Goal: Navigation & Orientation: Find specific page/section

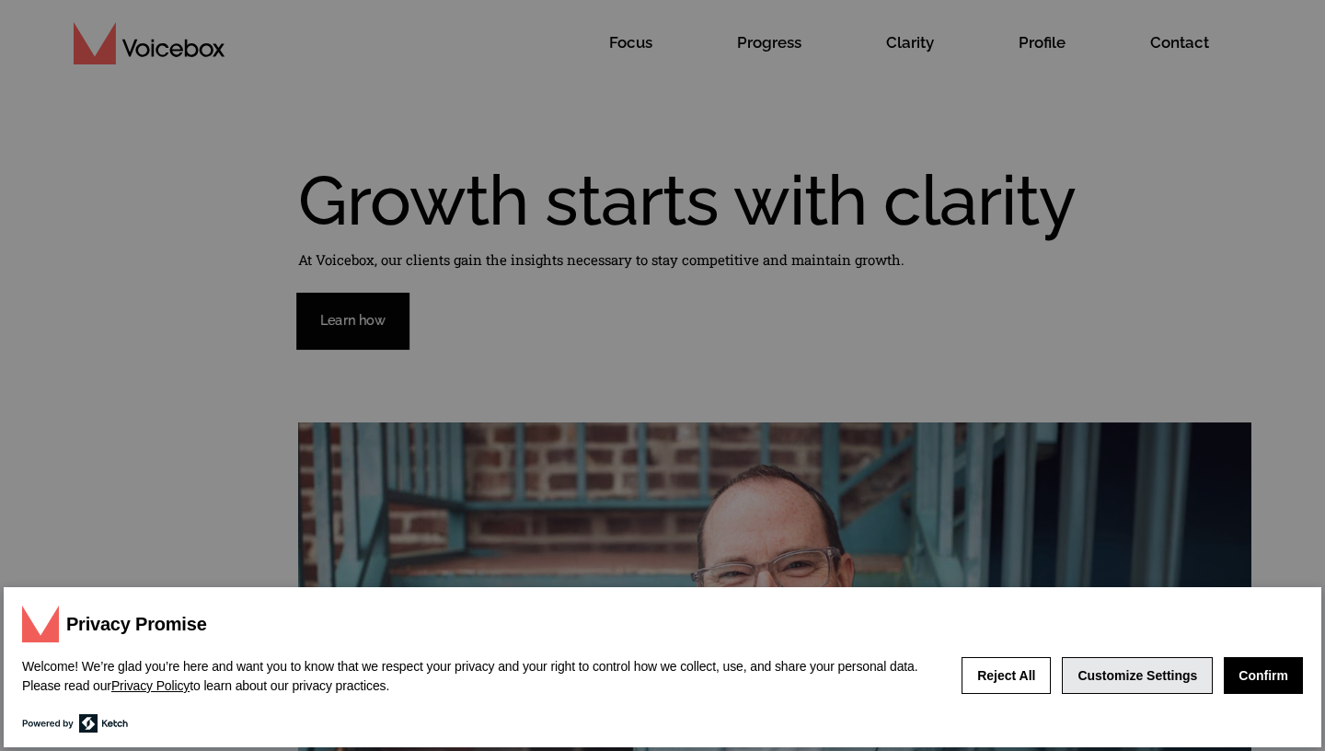
click at [1141, 677] on button "Customize Settings" at bounding box center [1137, 675] width 151 height 37
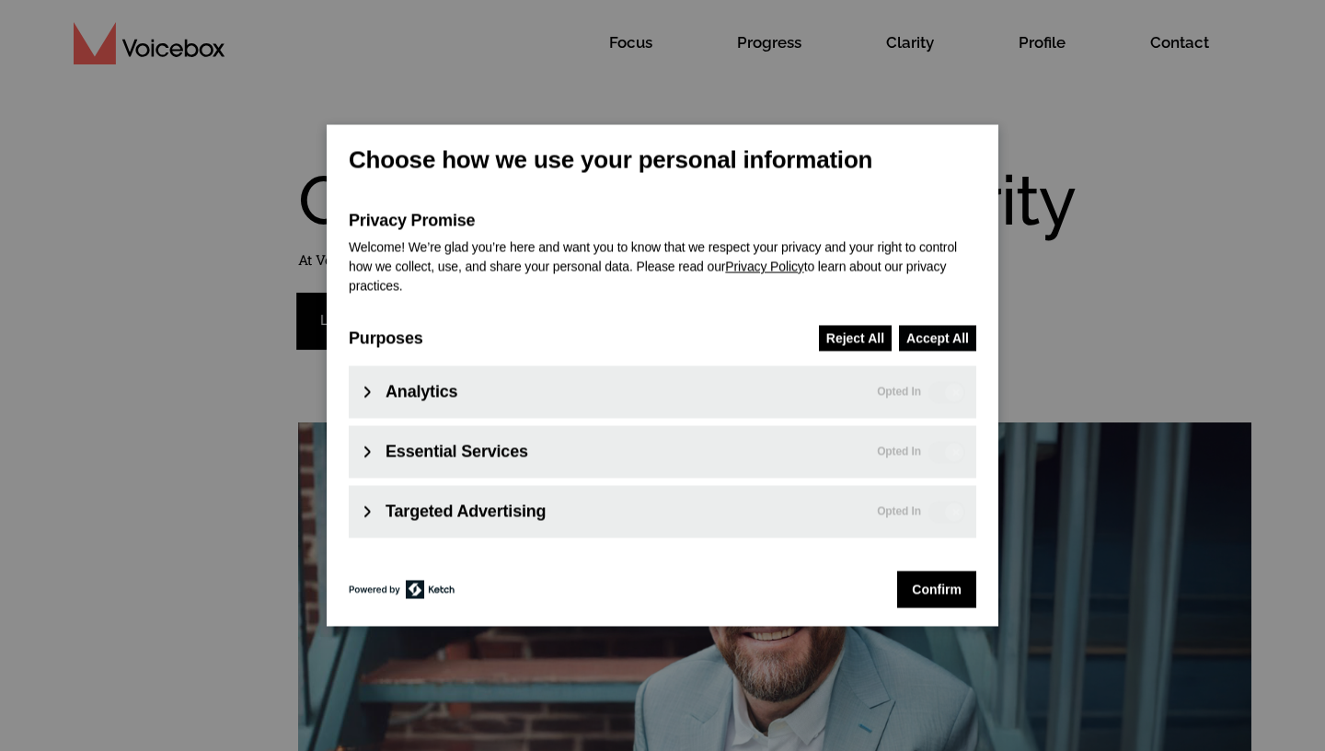
click at [939, 340] on button "Accept All" at bounding box center [937, 338] width 77 height 26
click at [947, 588] on button "Confirm" at bounding box center [936, 589] width 79 height 37
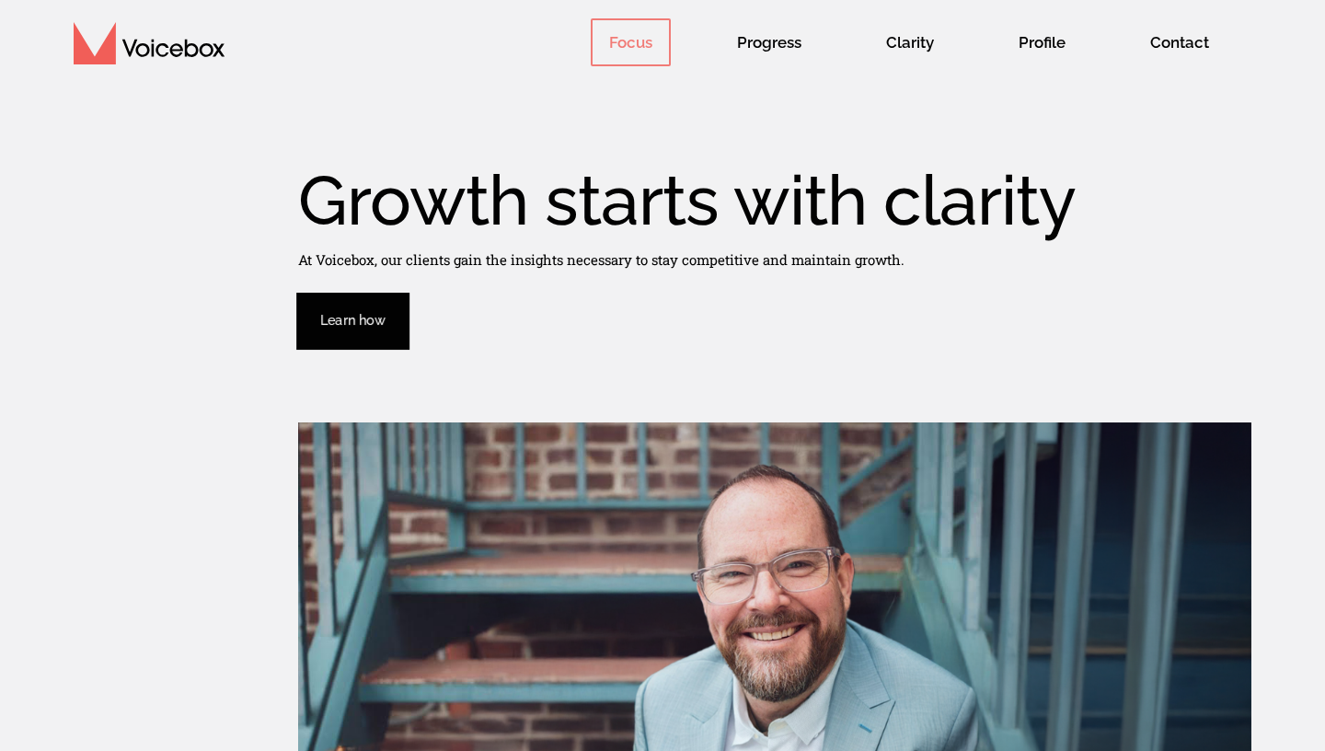
click at [648, 39] on span "Focus" at bounding box center [631, 42] width 80 height 48
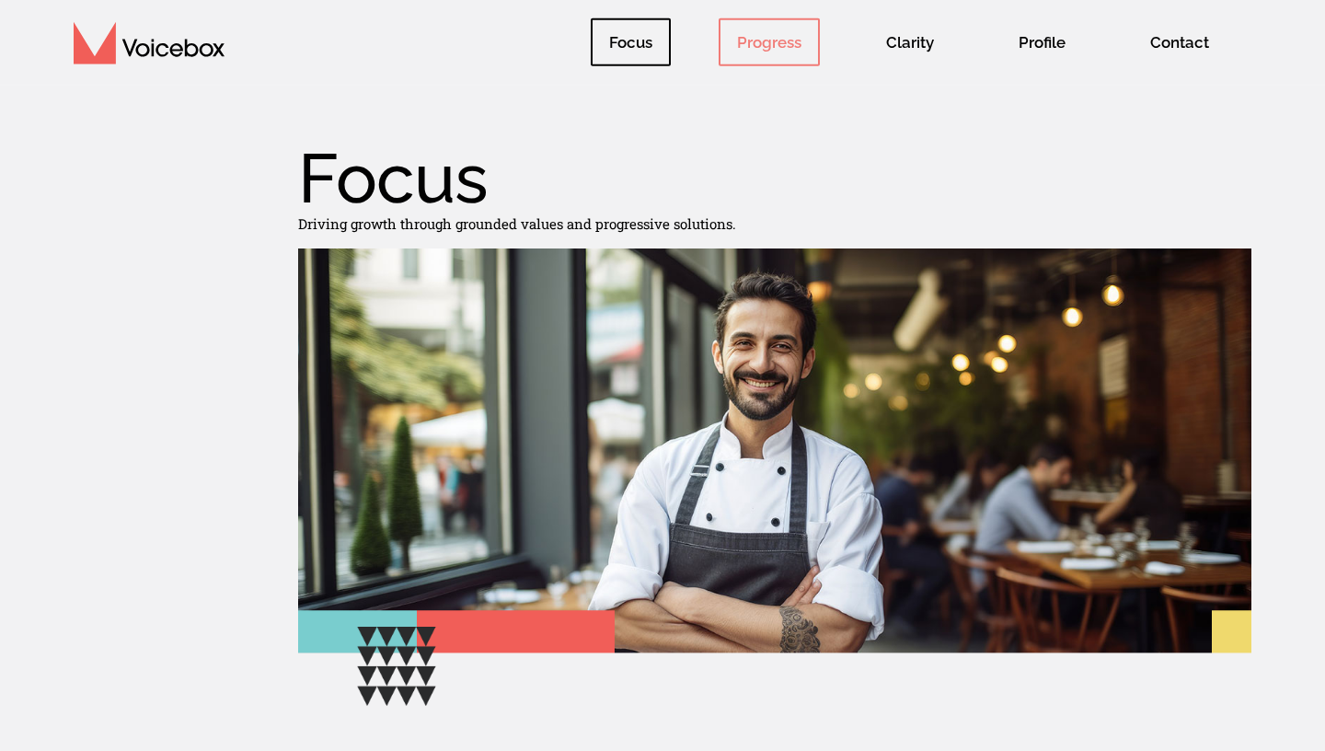
scroll to position [24, 0]
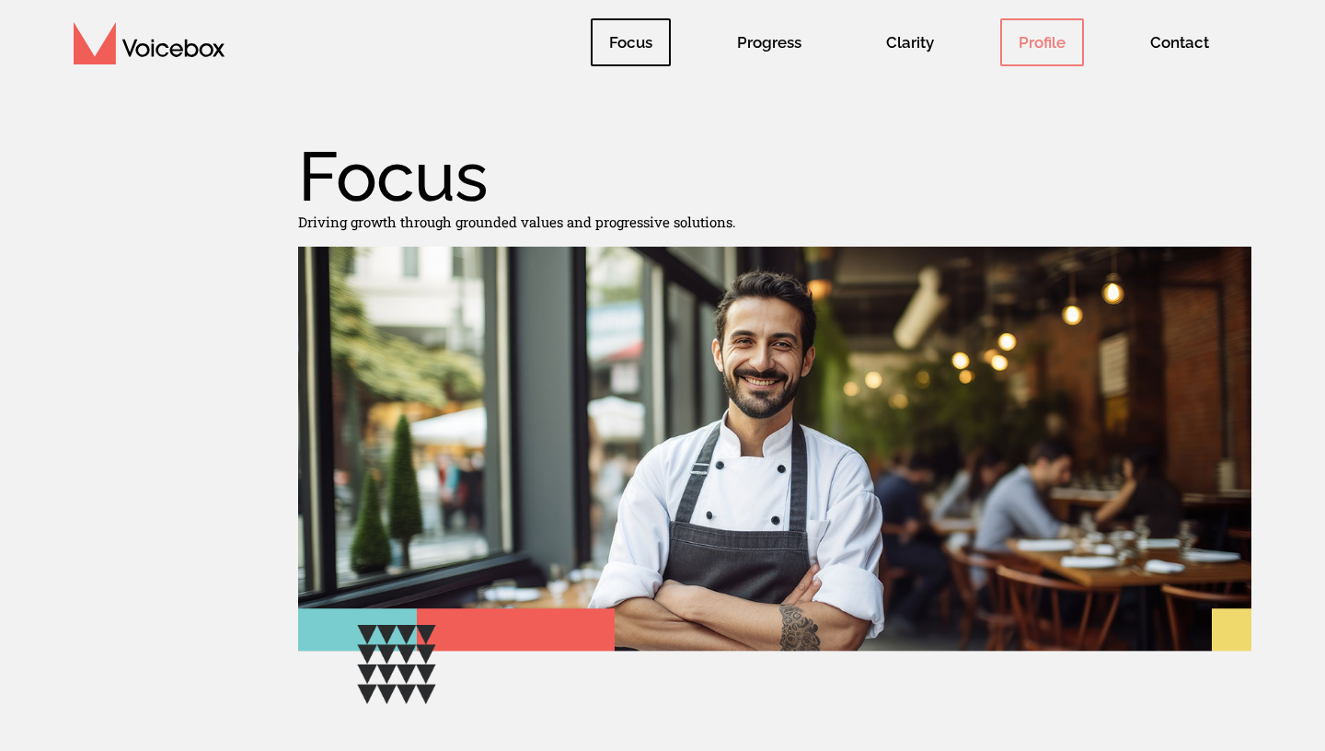
click at [1039, 43] on span "Profile" at bounding box center [1042, 42] width 84 height 48
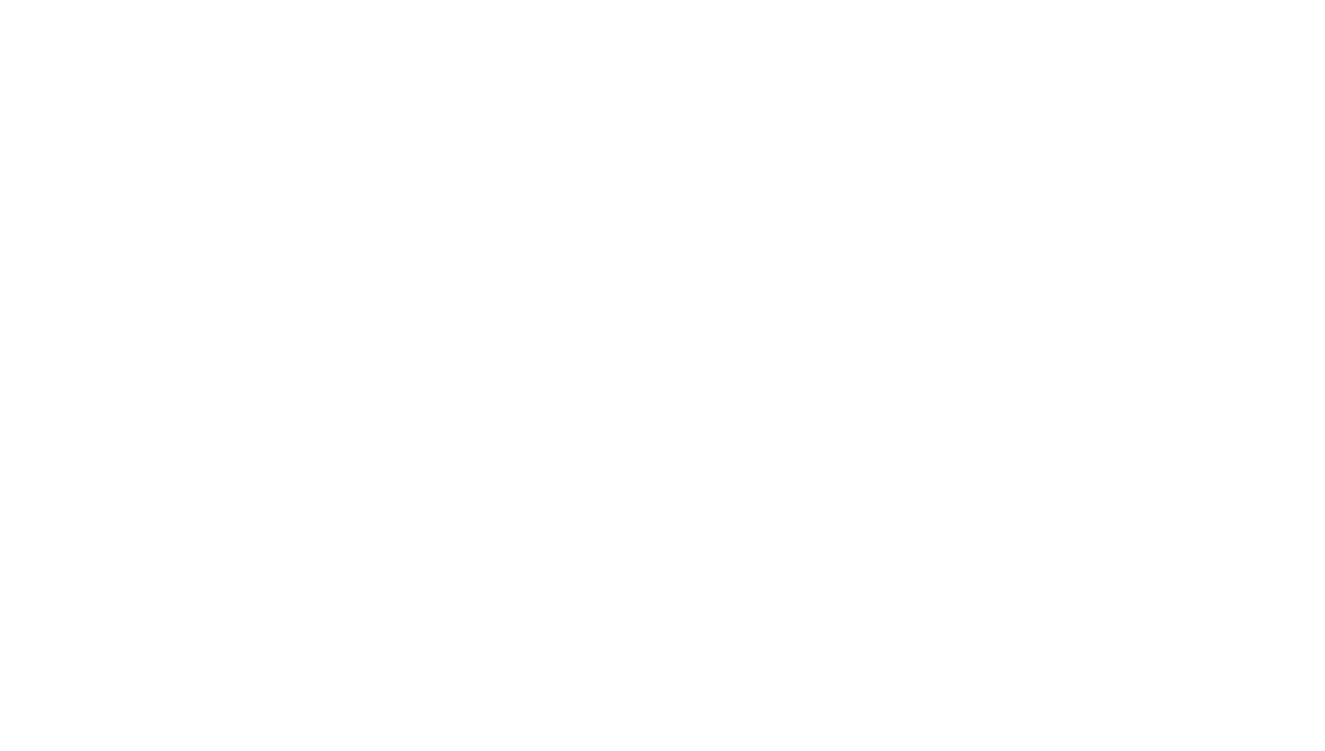
scroll to position [0, 0]
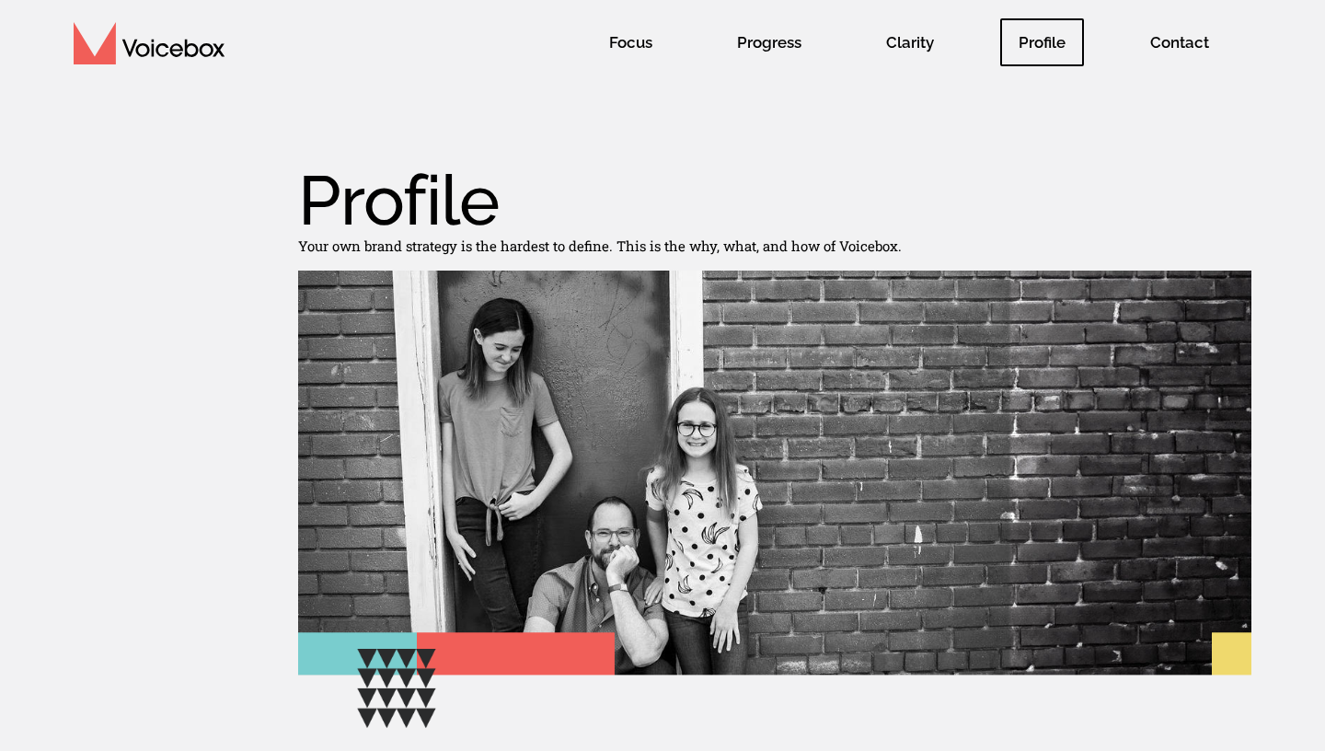
click at [155, 51] on img at bounding box center [149, 43] width 151 height 42
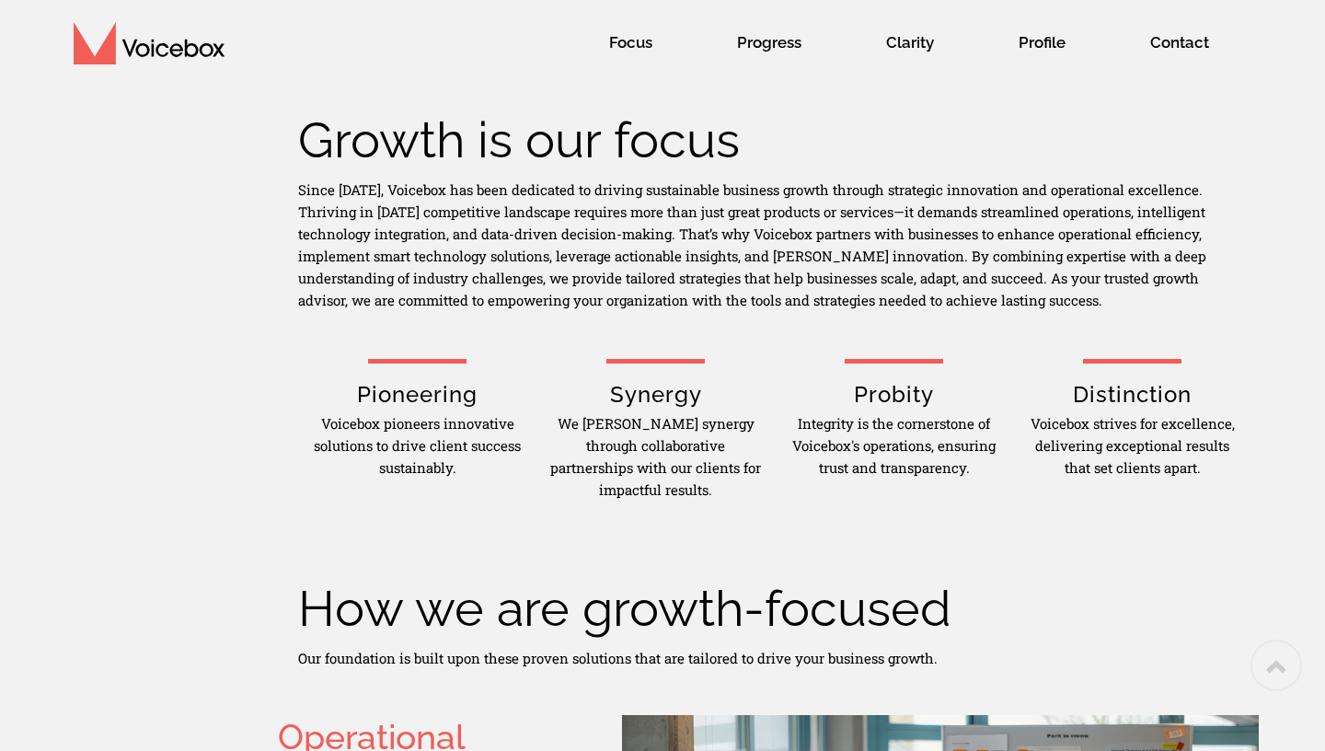
scroll to position [655, 0]
